Goal: Task Accomplishment & Management: Use online tool/utility

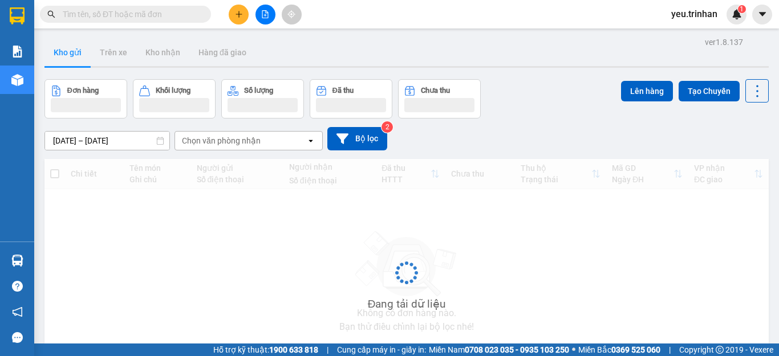
click at [239, 17] on icon "plus" at bounding box center [238, 14] width 1 height 6
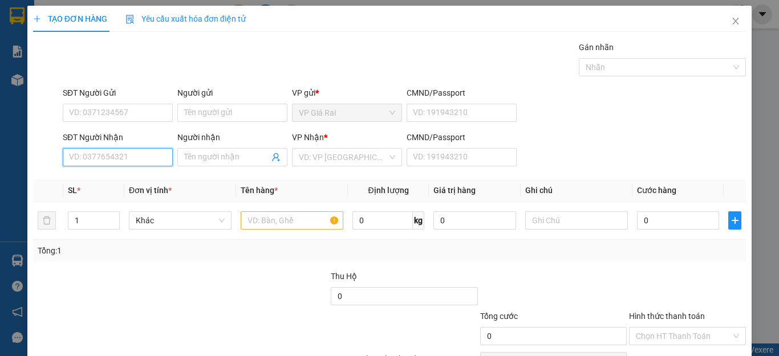
click at [104, 157] on input "SĐT Người Nhận" at bounding box center [118, 157] width 110 height 18
click at [105, 175] on div "0906918460 - my" at bounding box center [116, 180] width 95 height 13
type input "0906918460"
type input "my"
type input "30.000"
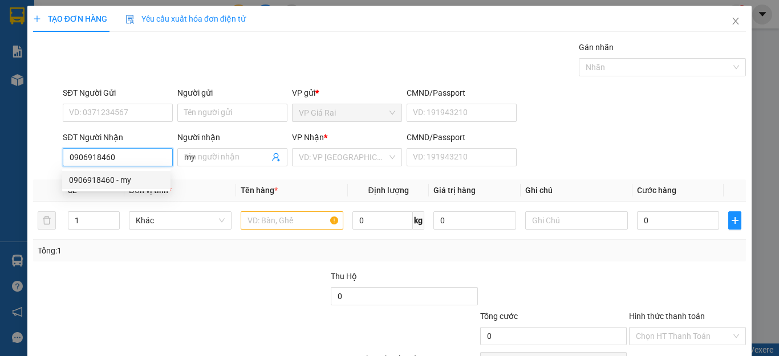
type input "30.000"
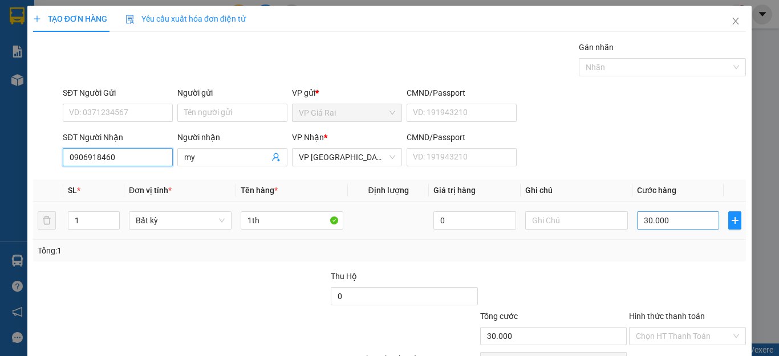
type input "0906918460"
click at [687, 222] on input "30.000" at bounding box center [678, 221] width 82 height 18
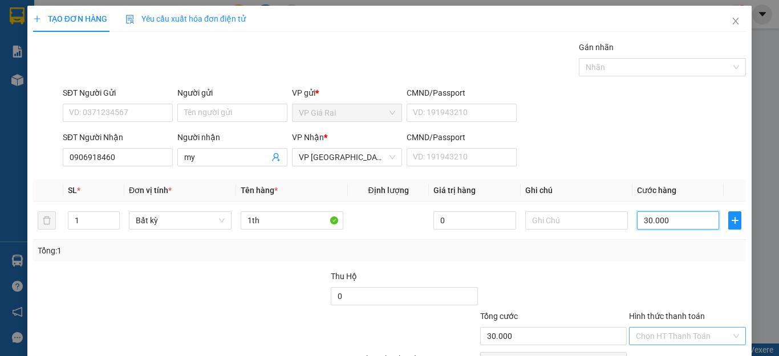
scroll to position [66, 0]
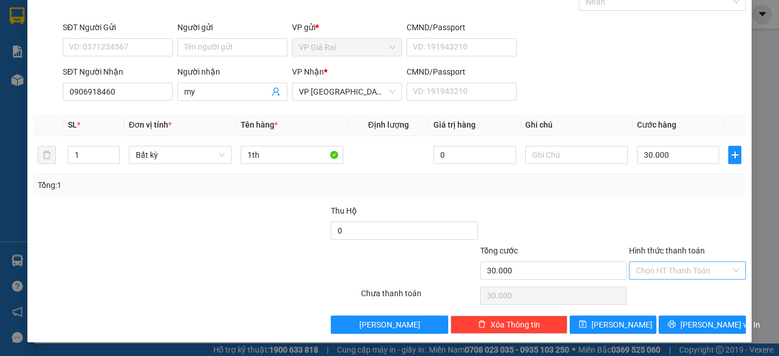
click at [655, 275] on input "Hình thức thanh toán" at bounding box center [683, 270] width 95 height 17
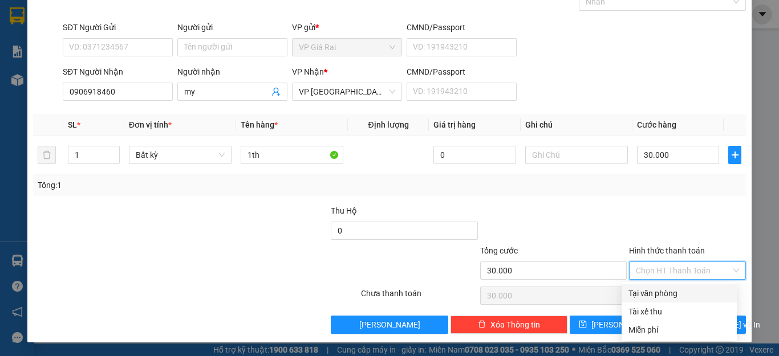
click at [650, 291] on div "Tại văn phòng" at bounding box center [679, 293] width 102 height 13
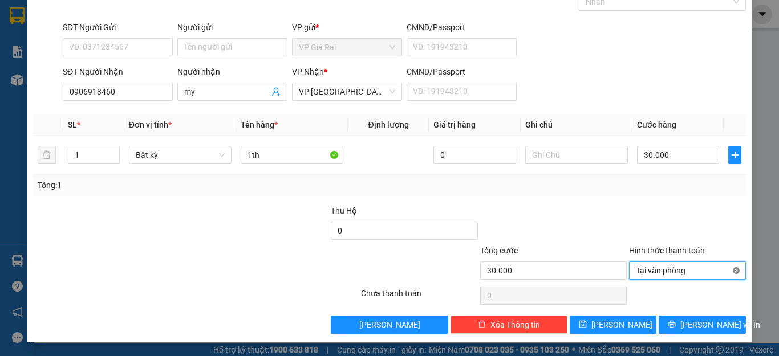
type input "30.000"
click at [705, 326] on span "[PERSON_NAME] và In" at bounding box center [720, 325] width 80 height 13
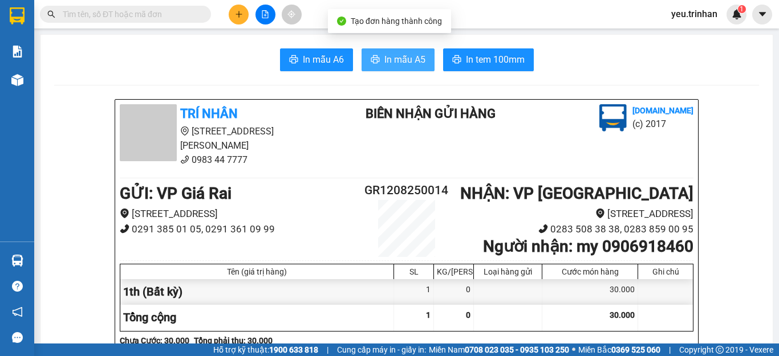
click at [389, 50] on button "In mẫu A5" at bounding box center [398, 59] width 73 height 23
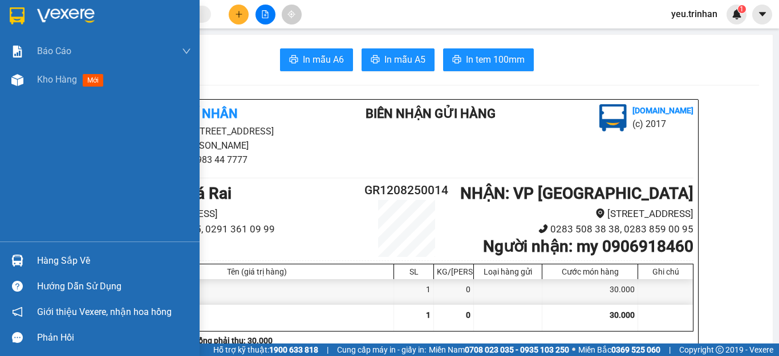
click at [22, 18] on img at bounding box center [17, 15] width 15 height 17
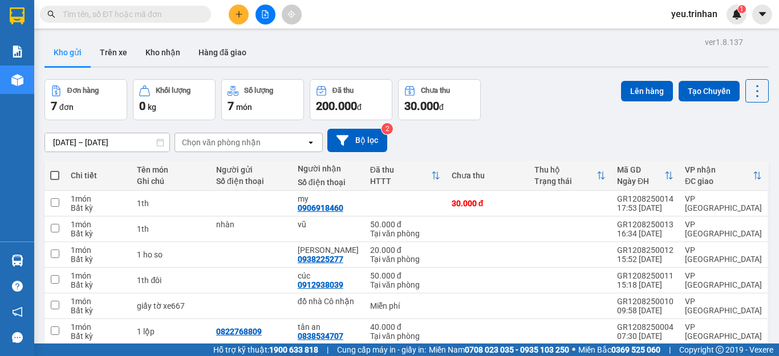
scroll to position [74, 0]
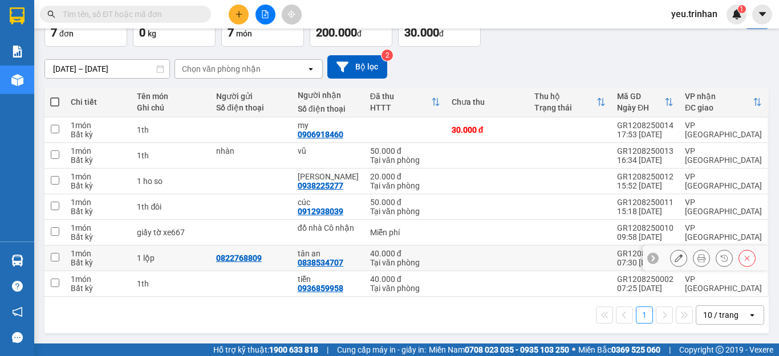
click at [55, 258] on input "checkbox" at bounding box center [55, 257] width 9 height 9
checkbox input "true"
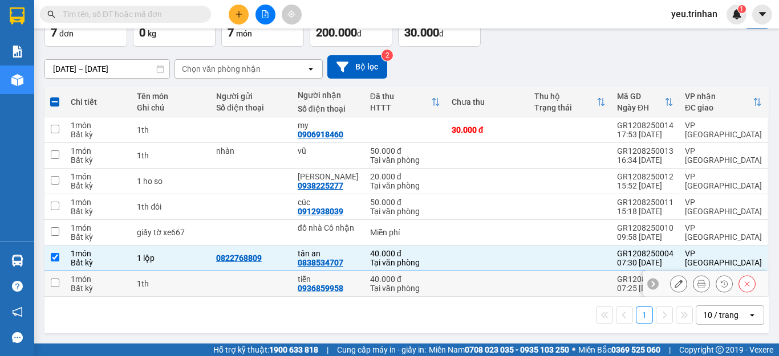
click at [56, 284] on input "checkbox" at bounding box center [55, 283] width 9 height 9
checkbox input "true"
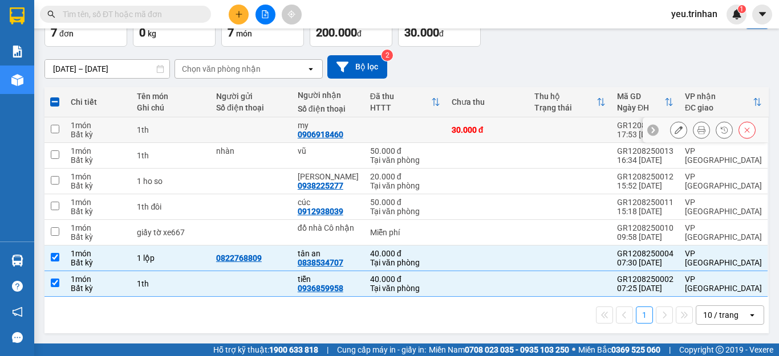
scroll to position [0, 0]
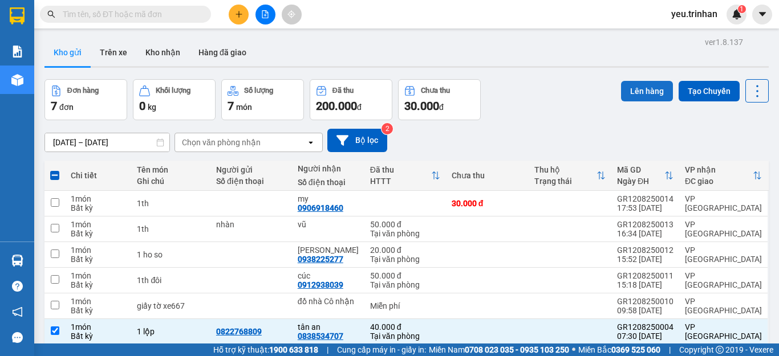
click at [639, 89] on button "Lên hàng" at bounding box center [647, 91] width 52 height 21
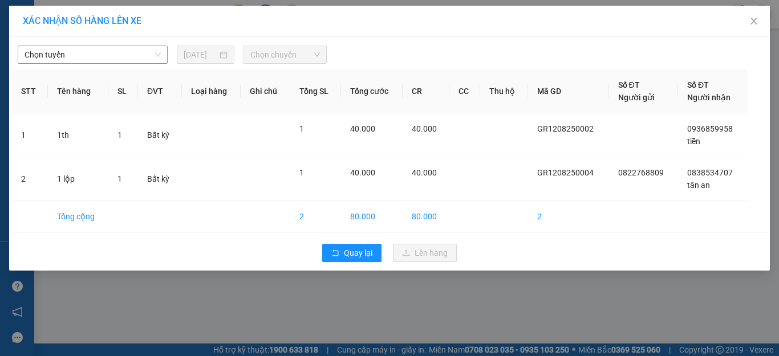
click at [110, 56] on span "Chọn tuyến" at bounding box center [93, 54] width 136 height 17
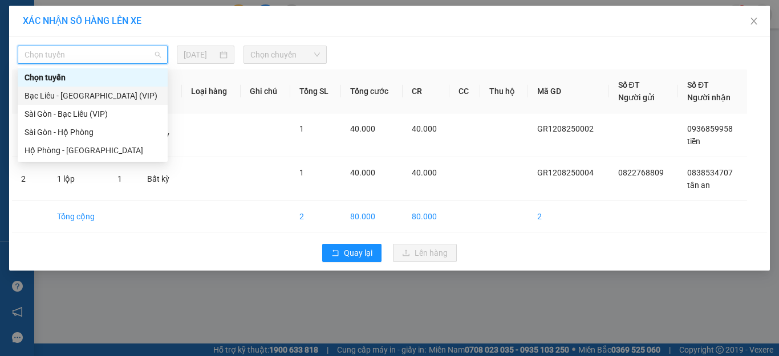
click at [85, 96] on div "Bạc Liêu - [GEOGRAPHIC_DATA] (VIP)" at bounding box center [93, 96] width 136 height 13
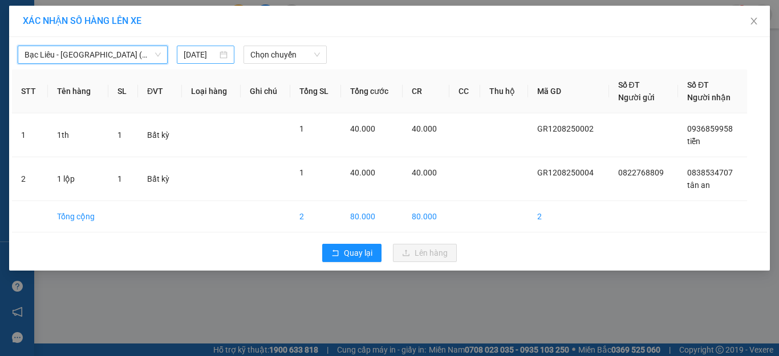
click at [196, 53] on input "[DATE]" at bounding box center [200, 54] width 33 height 13
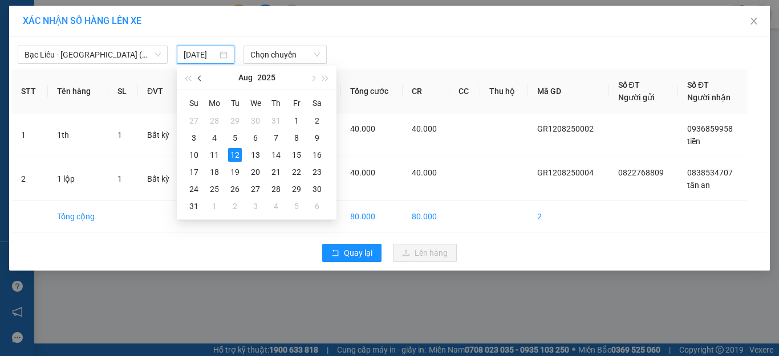
click at [200, 77] on span "button" at bounding box center [201, 79] width 6 height 6
click at [315, 136] on div "12" at bounding box center [317, 138] width 14 height 14
type input "[DATE]"
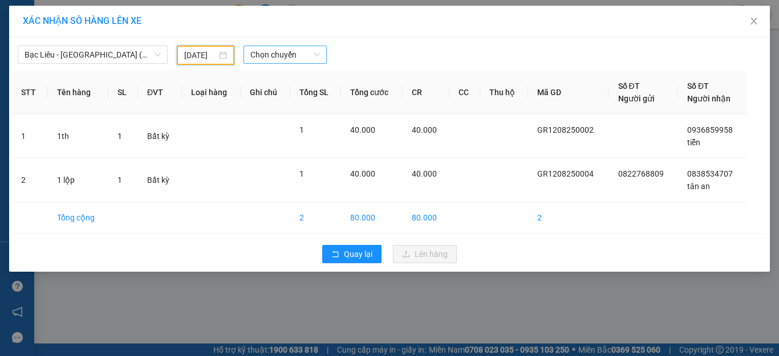
click at [287, 56] on span "Chọn chuyến" at bounding box center [285, 54] width 70 height 17
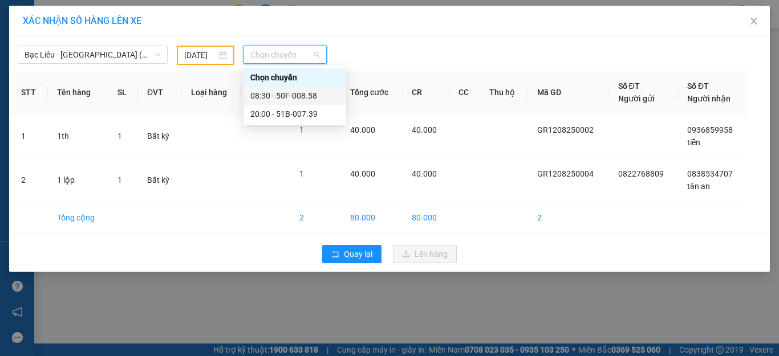
click at [267, 89] on div "08:30 - 50F-008.58" at bounding box center [294, 96] width 103 height 18
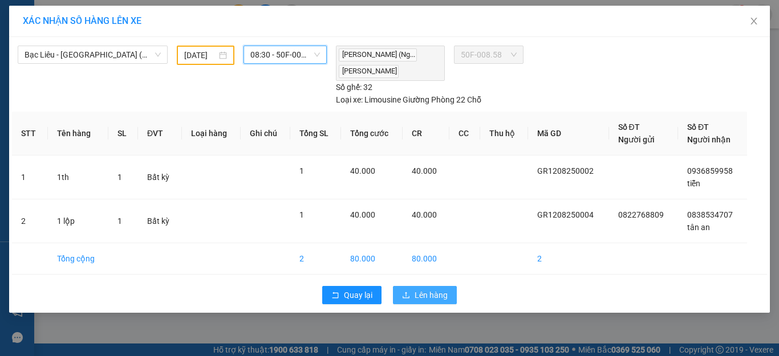
click at [418, 297] on span "Lên hàng" at bounding box center [431, 295] width 33 height 13
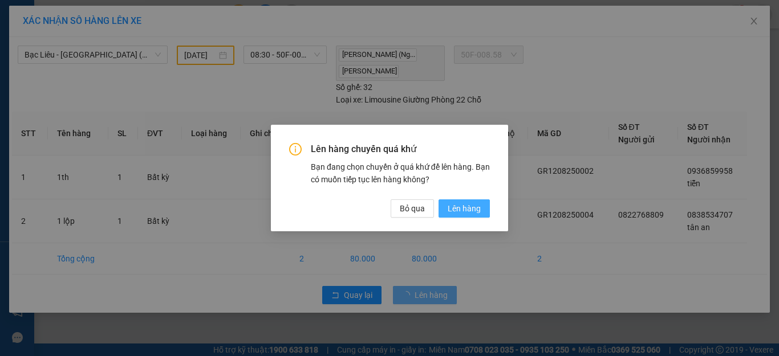
click at [465, 208] on span "Lên hàng" at bounding box center [464, 208] width 33 height 13
